Goal: Information Seeking & Learning: Learn about a topic

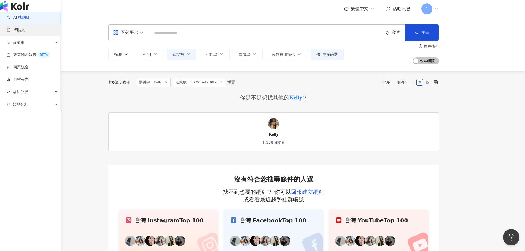
click at [25, 33] on link "找貼文" at bounding box center [16, 30] width 18 height 6
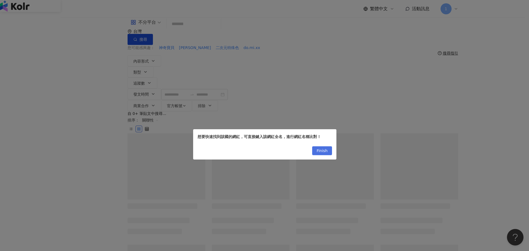
click at [325, 152] on span "Finish" at bounding box center [322, 151] width 11 height 9
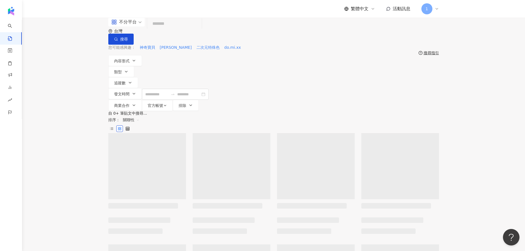
click at [200, 30] on input "search" at bounding box center [174, 24] width 50 height 12
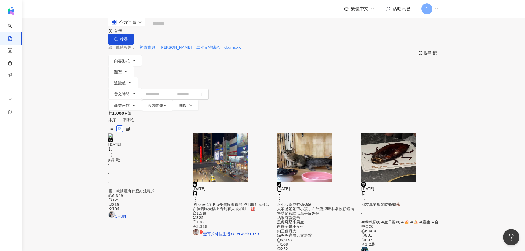
click at [200, 30] on input "search" at bounding box center [174, 24] width 50 height 12
type input "*"
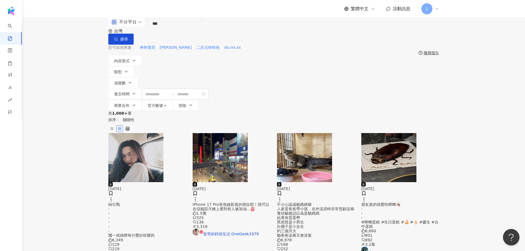
type input "***"
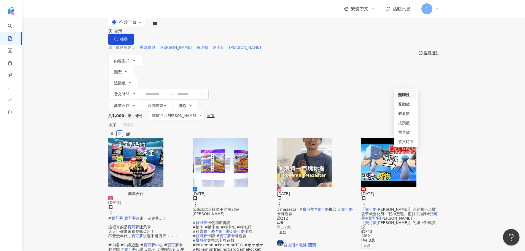
click at [139, 120] on span "關聯性" at bounding box center [131, 124] width 17 height 9
click at [400, 106] on div "互動數" at bounding box center [405, 104] width 15 height 6
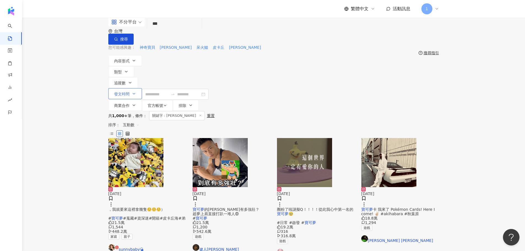
click at [136, 92] on icon "button" at bounding box center [134, 94] width 4 height 4
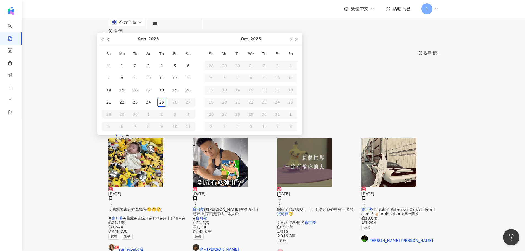
click at [112, 45] on button "button" at bounding box center [109, 39] width 6 height 12
drag, startPoint x: 70, startPoint y: 127, endPoint x: 71, endPoint y: 121, distance: 6.1
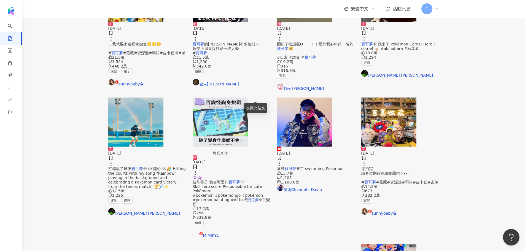
scroll to position [220, 0]
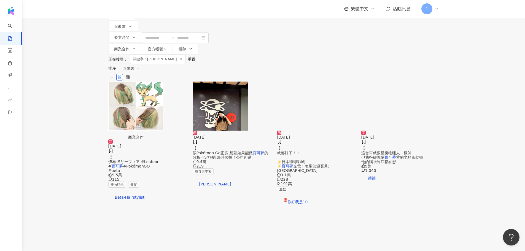
scroll to position [0, 0]
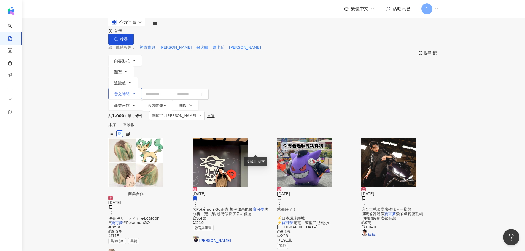
click at [142, 88] on button "發文時間" at bounding box center [125, 93] width 34 height 11
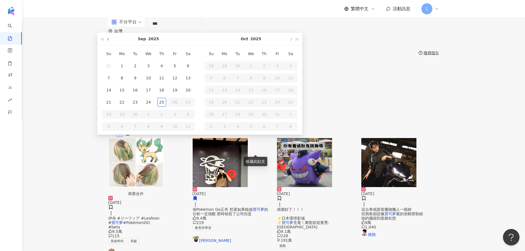
click at [112, 45] on button "button" at bounding box center [109, 39] width 6 height 12
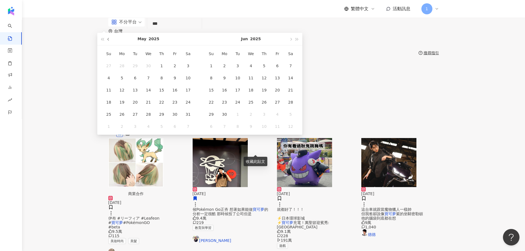
click at [112, 45] on button "button" at bounding box center [109, 39] width 6 height 12
type input "**********"
click at [153, 70] on div "1" at bounding box center [148, 65] width 9 height 9
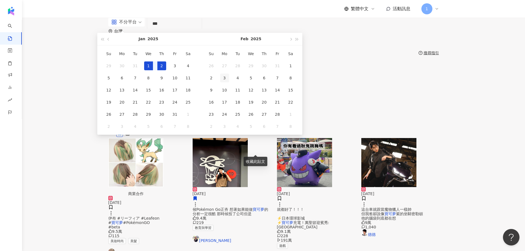
type input "**********"
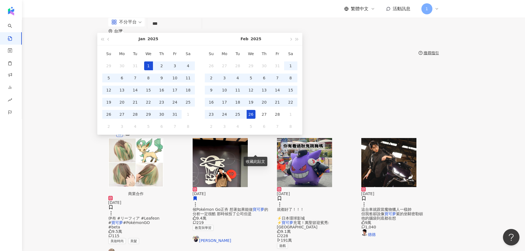
type input "**********"
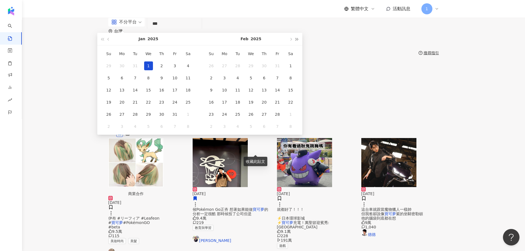
click at [300, 45] on button "button" at bounding box center [297, 39] width 6 height 12
click at [110, 41] on span "button" at bounding box center [108, 39] width 3 height 3
click at [112, 45] on button "button" at bounding box center [109, 39] width 6 height 12
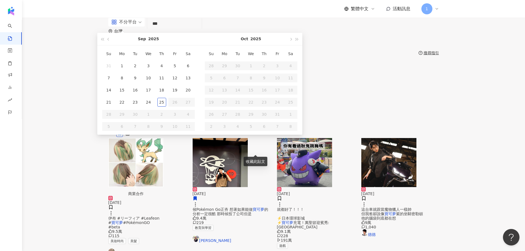
type input "**********"
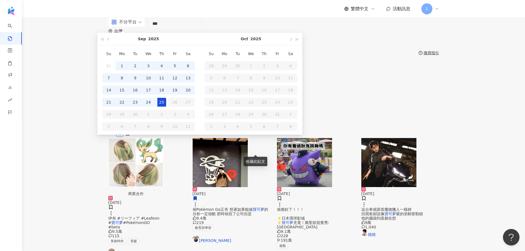
click at [166, 107] on div "25" at bounding box center [161, 102] width 9 height 9
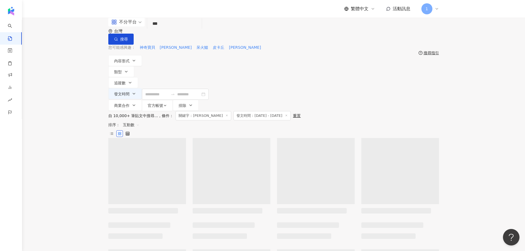
type input "**********"
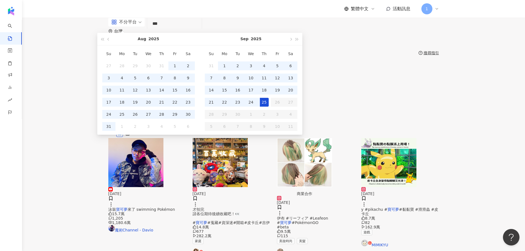
type input "**********"
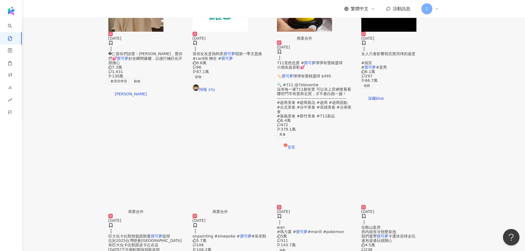
scroll to position [281, 0]
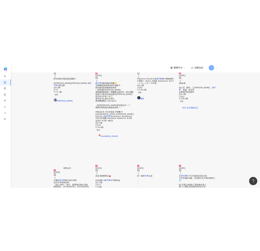
scroll to position [146, 0]
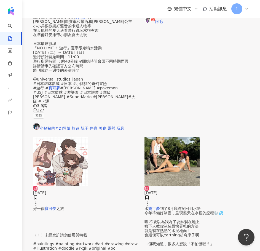
scroll to position [560, 0]
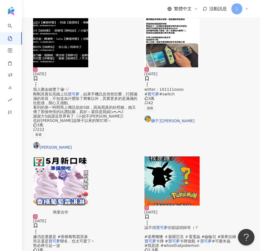
scroll to position [630, 0]
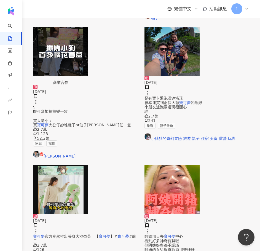
scroll to position [271, 0]
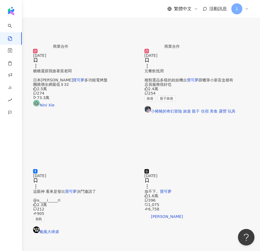
scroll to position [630, 0]
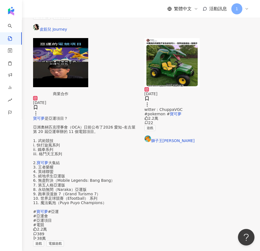
drag, startPoint x: 169, startPoint y: 164, endPoint x: 168, endPoint y: 161, distance: 3.6
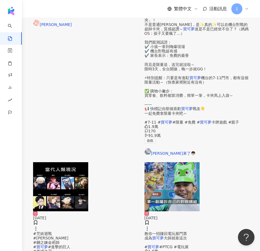
scroll to position [613, 0]
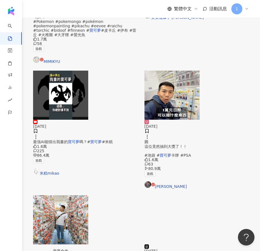
scroll to position [630, 0]
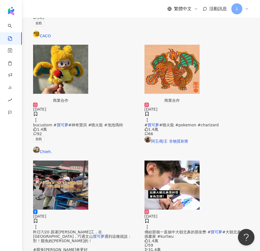
scroll to position [271, 0]
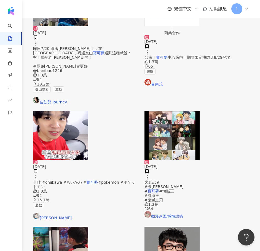
scroll to position [602, 0]
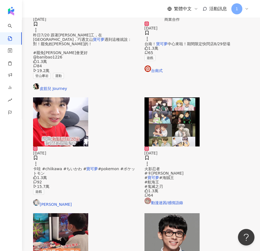
drag, startPoint x: 149, startPoint y: 189, endPoint x: 157, endPoint y: 189, distance: 7.4
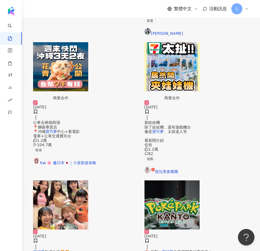
scroll to position [386, 0]
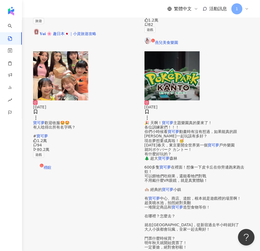
scroll to position [630, 0]
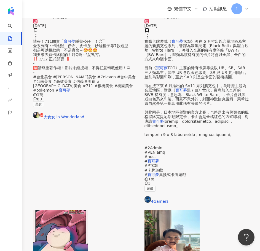
scroll to position [623, 0]
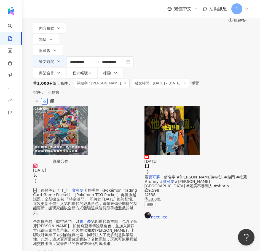
scroll to position [0, 0]
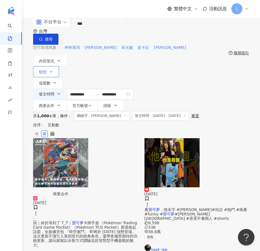
click at [59, 66] on button "類型" at bounding box center [46, 71] width 26 height 11
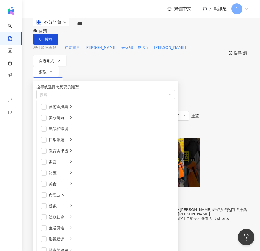
click at [63, 77] on button "追蹤數" at bounding box center [48, 82] width 30 height 11
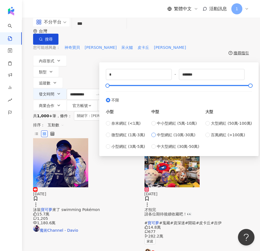
type input "******"
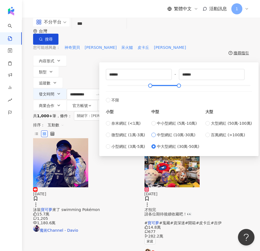
type input "******"
click at [71, 85] on div "**********" at bounding box center [141, 64] width 238 height 93
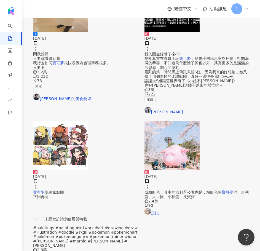
scroll to position [606, 0]
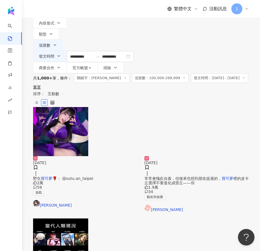
scroll to position [0, 0]
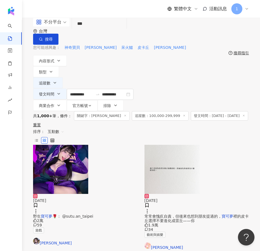
click at [164, 111] on span "追蹤數：100,000-299,999" at bounding box center [160, 115] width 57 height 9
click at [160, 111] on span "追蹤數：100,000-299,999" at bounding box center [160, 115] width 57 height 9
click at [163, 111] on span "追蹤數：100,000-299,999" at bounding box center [160, 115] width 57 height 9
click at [157, 111] on span "追蹤數：100,000-299,999" at bounding box center [160, 115] width 57 height 9
click at [183, 114] on icon at bounding box center [184, 115] width 3 height 3
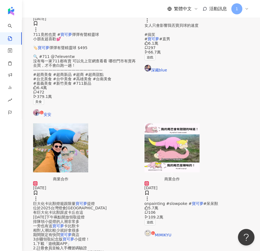
scroll to position [627, 0]
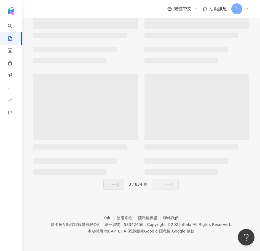
click at [166, 181] on span "下一頁" at bounding box center [168, 184] width 12 height 7
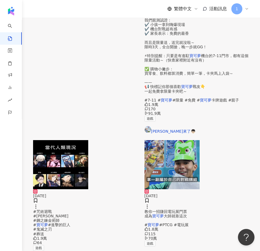
scroll to position [610, 0]
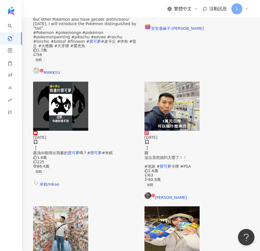
scroll to position [630, 0]
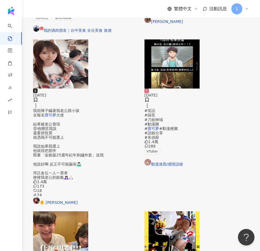
scroll to position [602, 0]
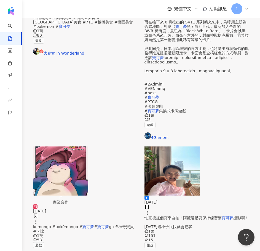
scroll to position [623, 0]
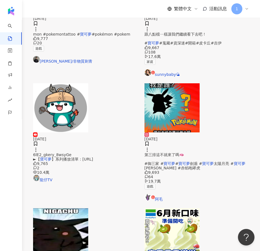
scroll to position [630, 0]
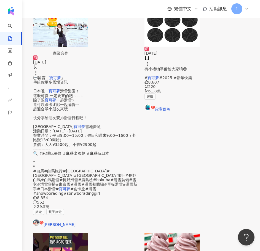
scroll to position [572, 0]
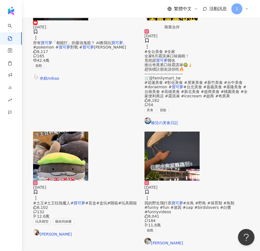
scroll to position [630, 0]
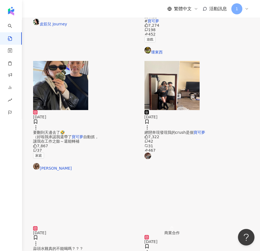
scroll to position [623, 0]
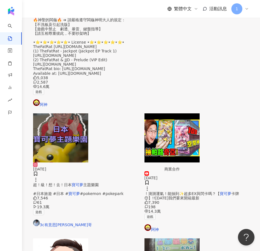
scroll to position [630, 0]
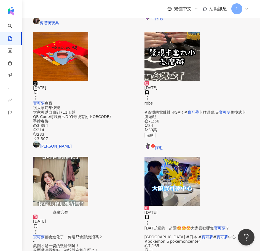
scroll to position [623, 0]
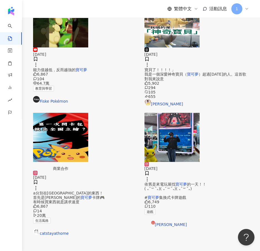
scroll to position [617, 0]
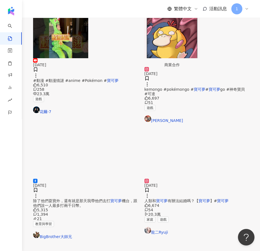
scroll to position [630, 0]
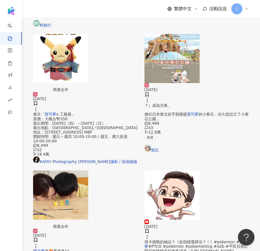
scroll to position [409, 0]
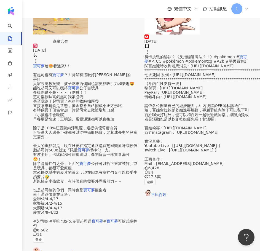
scroll to position [630, 0]
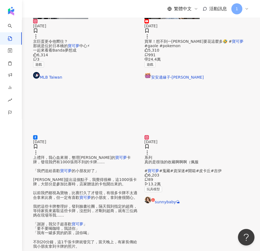
scroll to position [371, 0]
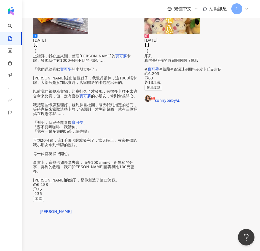
scroll to position [564, 0]
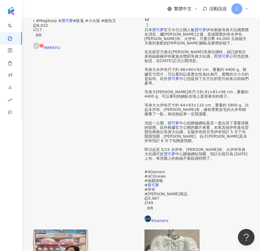
scroll to position [623, 0]
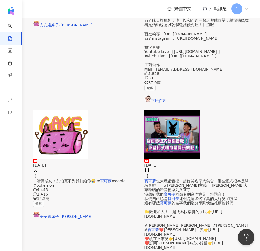
scroll to position [630, 0]
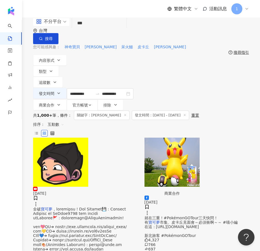
scroll to position [0, 0]
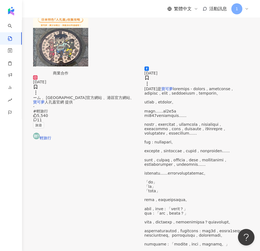
scroll to position [595, 0]
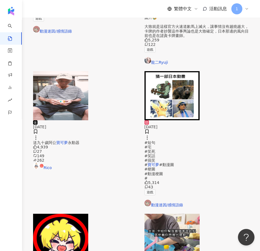
scroll to position [600, 0]
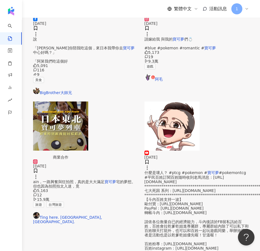
scroll to position [630, 0]
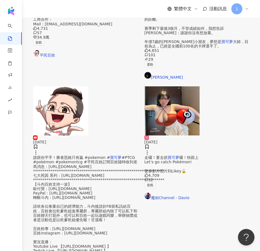
scroll to position [572, 0]
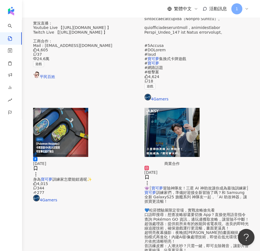
scroll to position [496, 0]
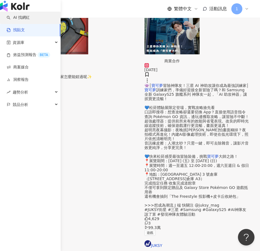
click at [17, 20] on link "AI 找網紅" at bounding box center [18, 18] width 23 height 6
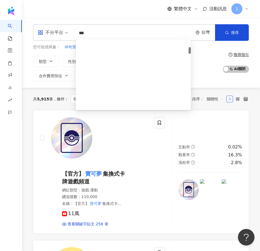
scroll to position [83, 0]
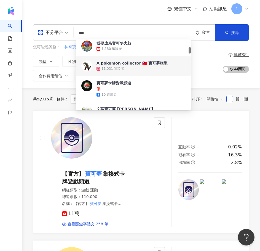
click at [206, 66] on div "類型 性別 追蹤數 互動率 觀看率 合作費用預估 更多篩選" at bounding box center [126, 68] width 187 height 25
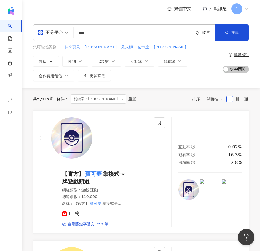
click at [77, 47] on span "神奇寶貝" at bounding box center [71, 47] width 15 height 6
type input "****"
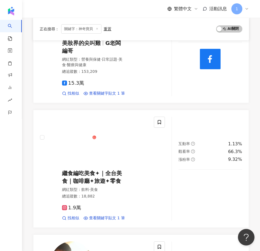
scroll to position [1047, 0]
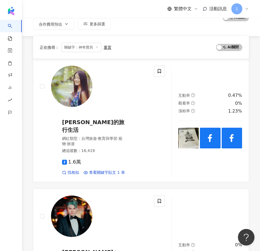
scroll to position [0, 0]
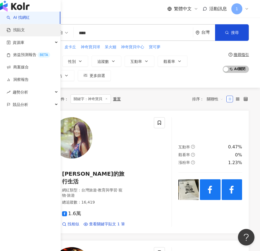
click at [25, 33] on link "找貼文" at bounding box center [16, 30] width 18 height 6
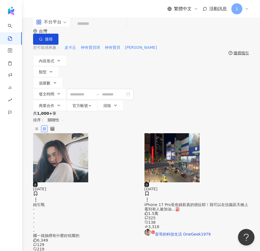
click at [92, 30] on input "search" at bounding box center [99, 24] width 50 height 12
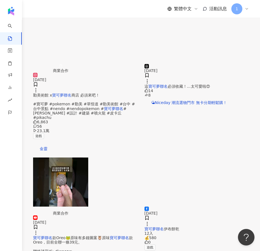
scroll to position [551, 0]
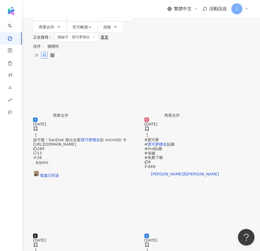
scroll to position [0, 0]
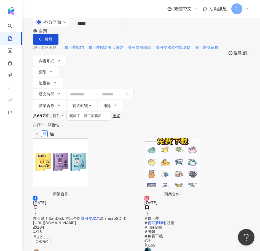
click at [64, 120] on span "關聯性" at bounding box center [56, 124] width 17 height 9
click at [221, 120] on div "互動數" at bounding box center [215, 118] width 15 height 6
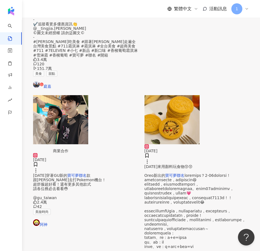
scroll to position [579, 0]
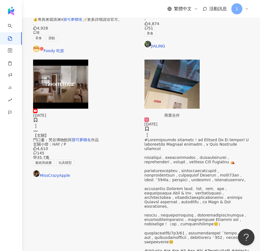
scroll to position [182, 0]
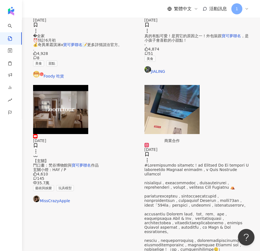
click at [72, 154] on span "〰️ 【玄關】 門口畫：梵谷博物館與" at bounding box center [52, 160] width 39 height 13
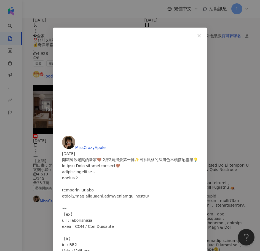
scroll to position [55, 0]
click at [205, 36] on span "Close" at bounding box center [198, 35] width 11 height 4
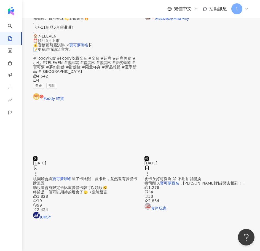
scroll to position [619, 0]
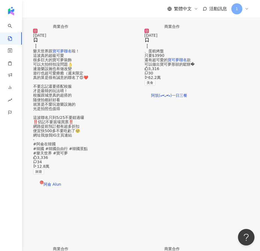
scroll to position [574, 0]
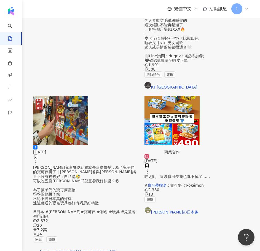
scroll to position [630, 0]
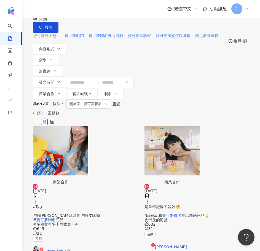
scroll to position [0, 0]
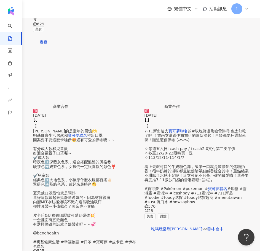
scroll to position [551, 0]
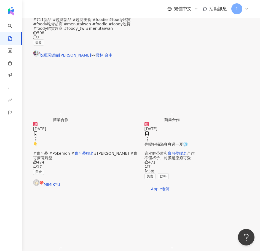
scroll to position [630, 0]
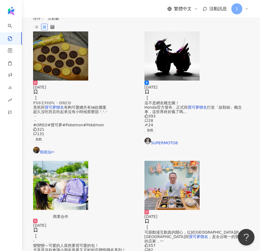
scroll to position [165, 0]
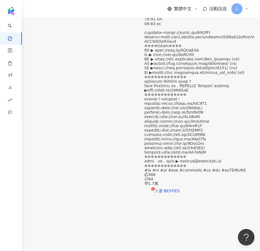
scroll to position [606, 0]
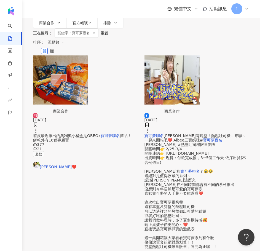
scroll to position [0, 0]
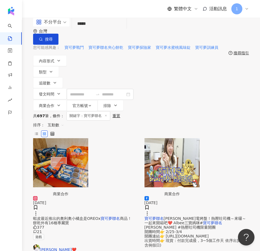
click at [109, 30] on input "*****" at bounding box center [99, 24] width 50 height 12
type input "*"
type input "*******"
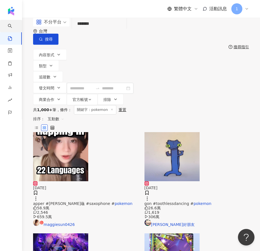
drag, startPoint x: 106, startPoint y: 31, endPoint x: 18, endPoint y: 29, distance: 87.9
type input "**"
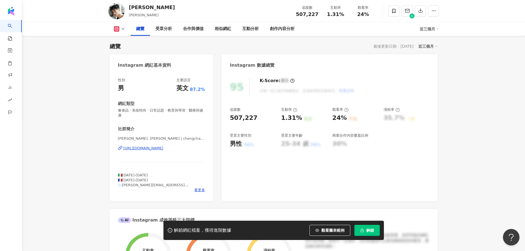
scroll to position [28, 0]
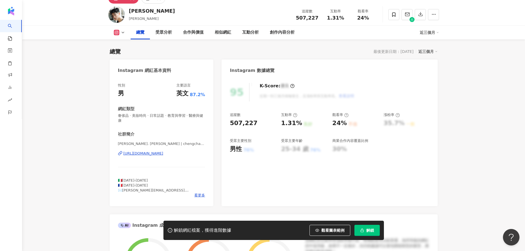
click at [163, 151] on div "https://www.instagram.com/chengchangfan/" at bounding box center [143, 153] width 40 height 5
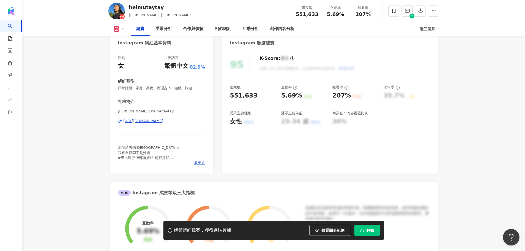
click at [182, 118] on div "黒木太太 | heimutaytay https://www.instagram.com/heimutaytay/" at bounding box center [161, 125] width 87 height 32
click at [163, 122] on div "https://www.instagram.com/heimutaytay/" at bounding box center [143, 121] width 40 height 5
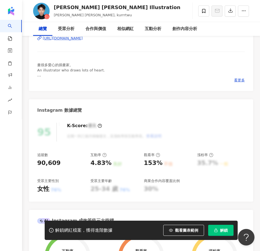
scroll to position [106, 0]
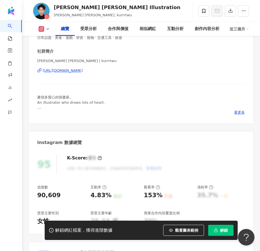
click at [83, 73] on div "https://www.instagram.com/kurrrtwu/" at bounding box center [63, 70] width 40 height 5
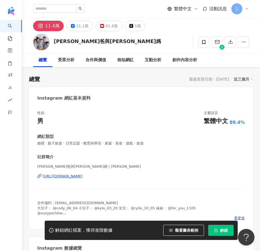
click at [83, 176] on div "[URL][DOMAIN_NAME]" at bounding box center [63, 176] width 40 height 5
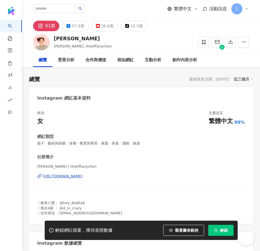
click at [83, 175] on div "https://www.instagram.com/thetiffanychen/" at bounding box center [63, 176] width 40 height 5
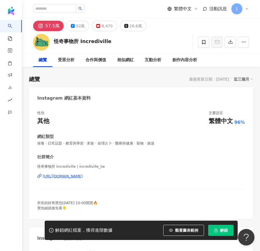
click at [82, 174] on div "https://www.instagram.com/incrediville_tw/" at bounding box center [63, 176] width 40 height 5
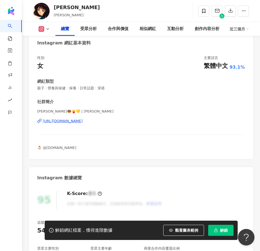
click at [83, 120] on div "[URL][DOMAIN_NAME]" at bounding box center [63, 121] width 40 height 5
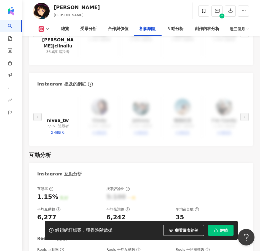
scroll to position [1461, 0]
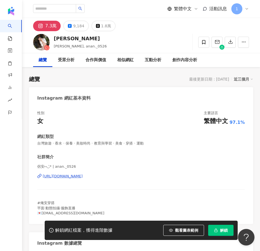
click at [69, 177] on div "[URL][DOMAIN_NAME]" at bounding box center [63, 176] width 40 height 5
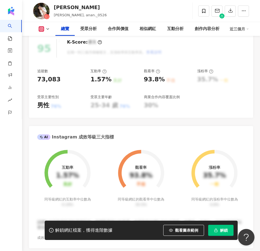
scroll to position [220, 0]
